Goal: Task Accomplishment & Management: Complete application form

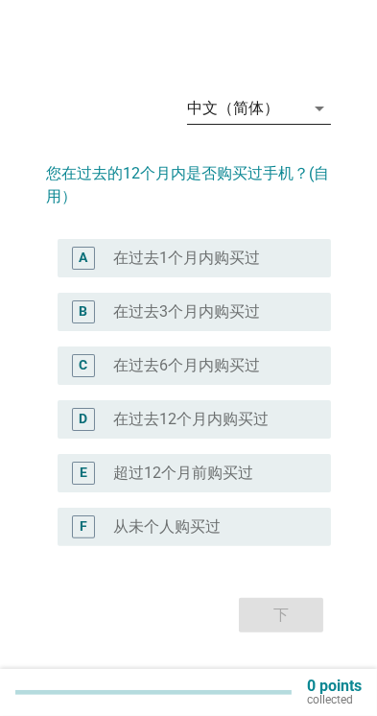
click at [308, 120] on icon "arrow_drop_down" at bounding box center [319, 108] width 23 height 23
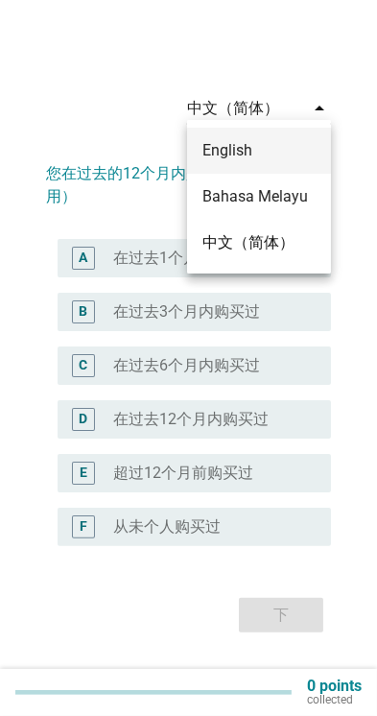
click at [274, 151] on div "English" at bounding box center [259, 150] width 113 height 23
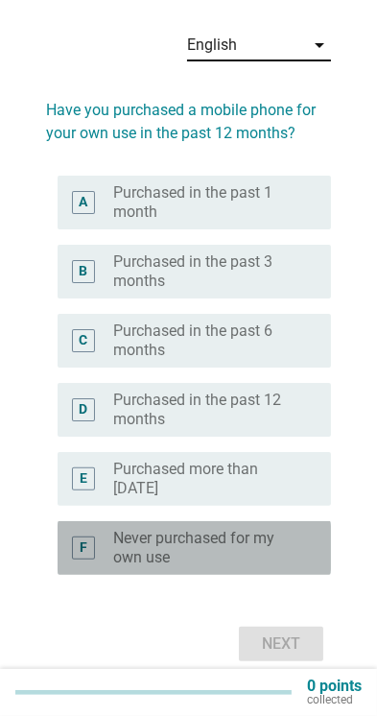
scroll to position [56, 0]
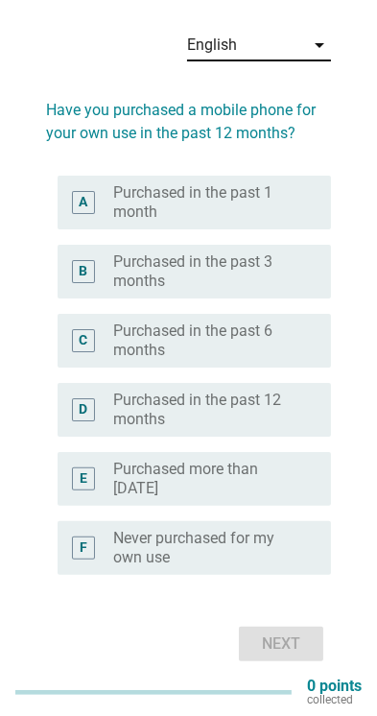
click at [120, 552] on label "Never purchased for my own use" at bounding box center [206, 548] width 187 height 38
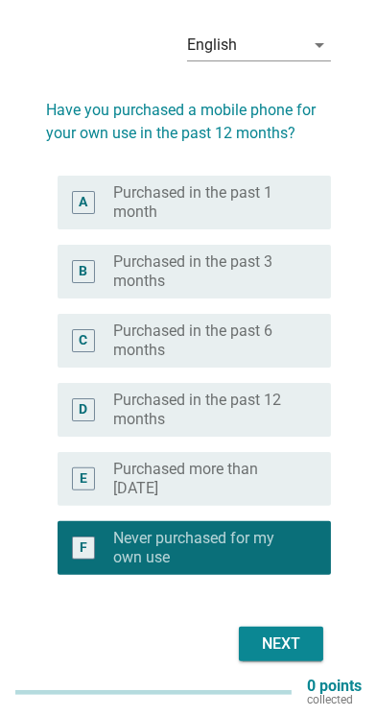
click at [278, 643] on div "Next" at bounding box center [281, 644] width 54 height 23
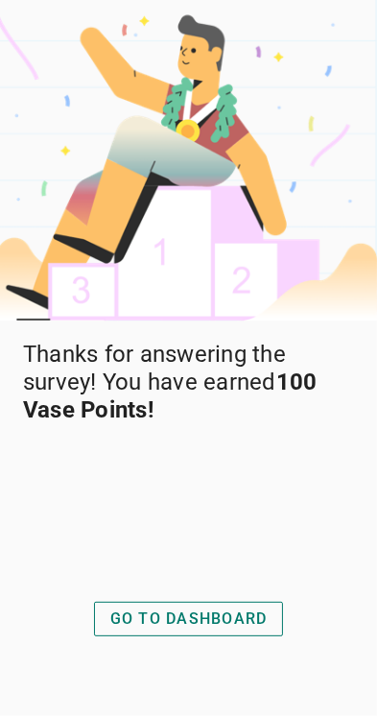
click at [131, 631] on div "GO TO DASHBOARD" at bounding box center [188, 619] width 157 height 23
